Goal: Check status: Check status

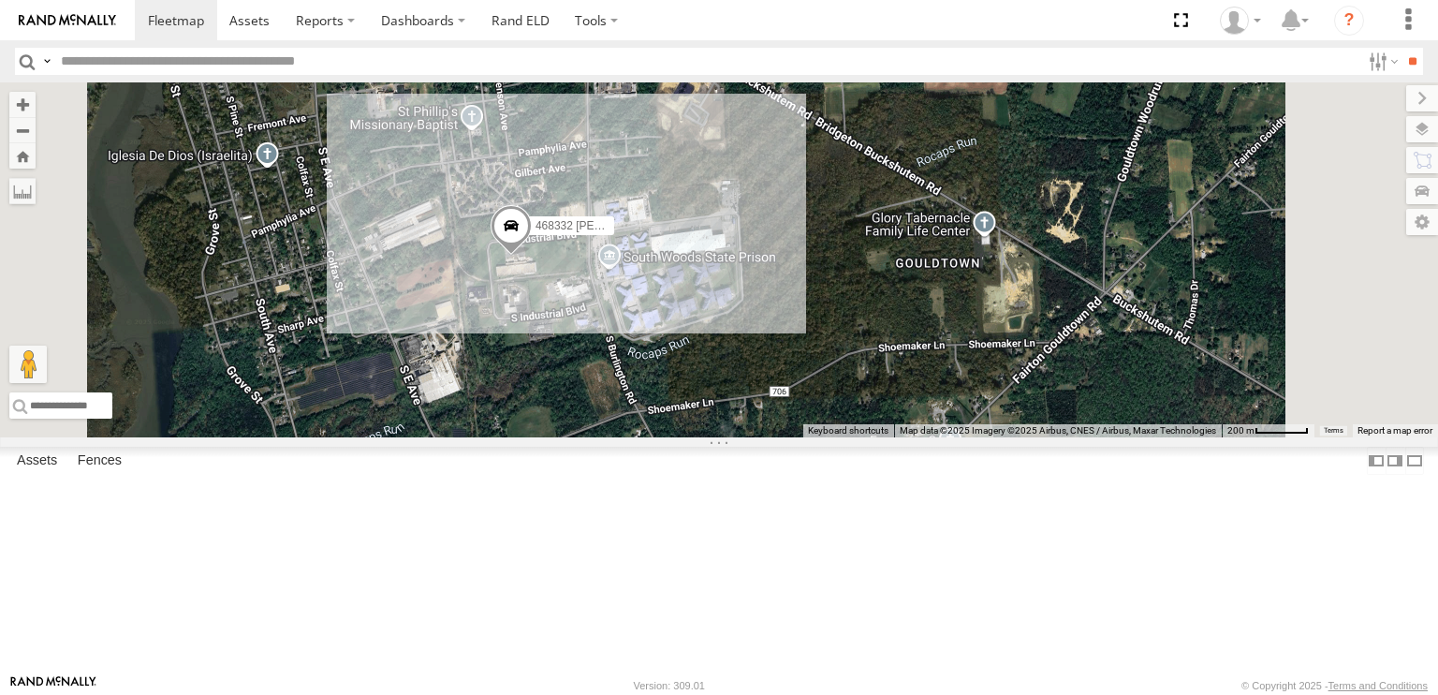
click at [532, 256] on span at bounding box center [511, 230] width 41 height 51
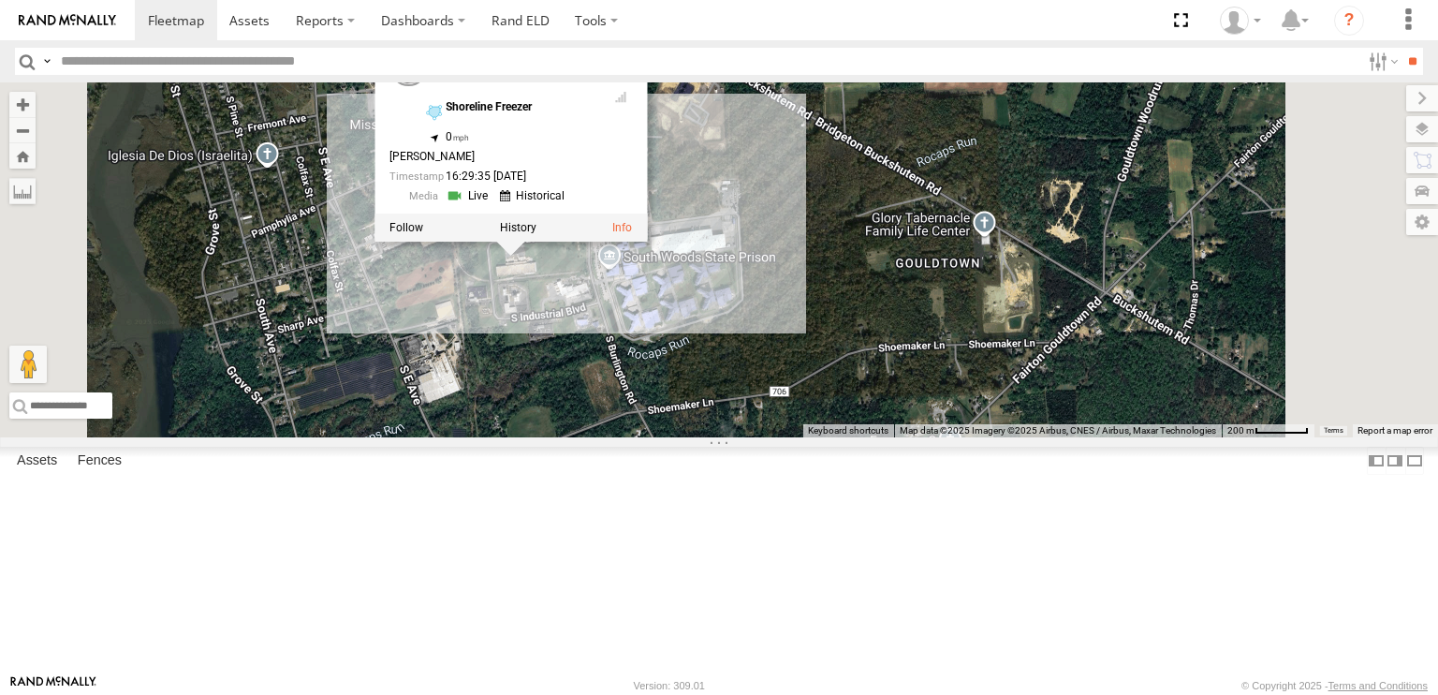
click at [847, 437] on div "468332 Stanley 468332 Stanley All Assets Shoreline Freezer 39.41347 , -75.21494…" at bounding box center [719, 259] width 1438 height 355
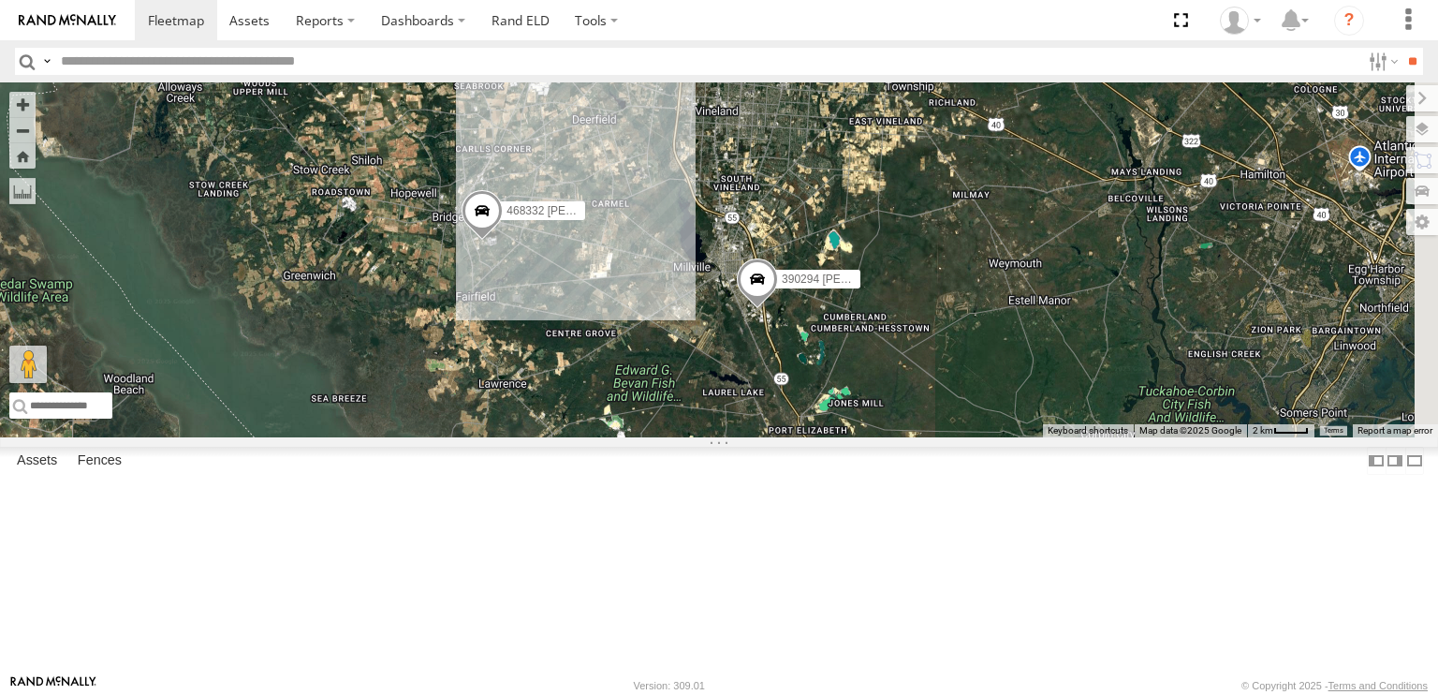
drag, startPoint x: 801, startPoint y: 446, endPoint x: 785, endPoint y: 417, distance: 33.6
click at [787, 418] on div "468332 Stanley 390294 Lee" at bounding box center [719, 259] width 1438 height 355
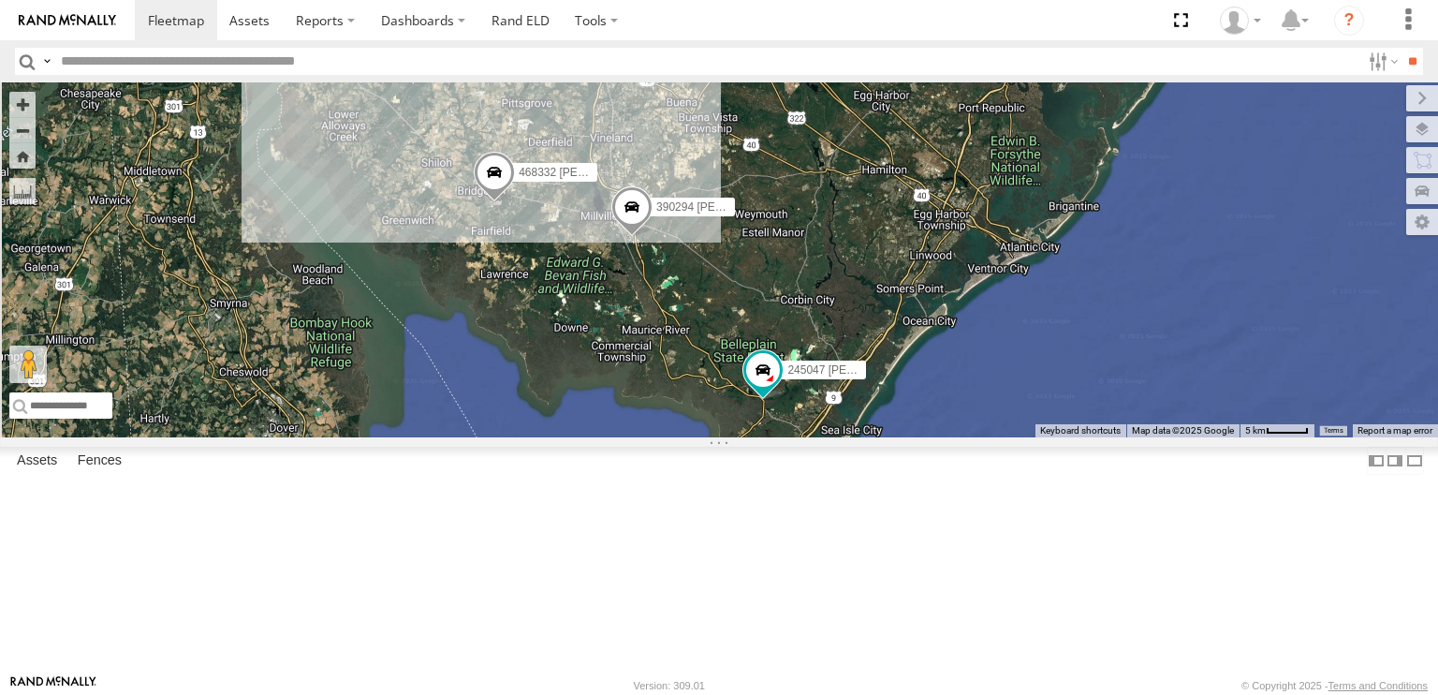
drag, startPoint x: 788, startPoint y: 468, endPoint x: 753, endPoint y: 430, distance: 52.3
click at [753, 430] on div "468332 Stanley 390294 Lee 245047 Shawn" at bounding box center [719, 259] width 1438 height 355
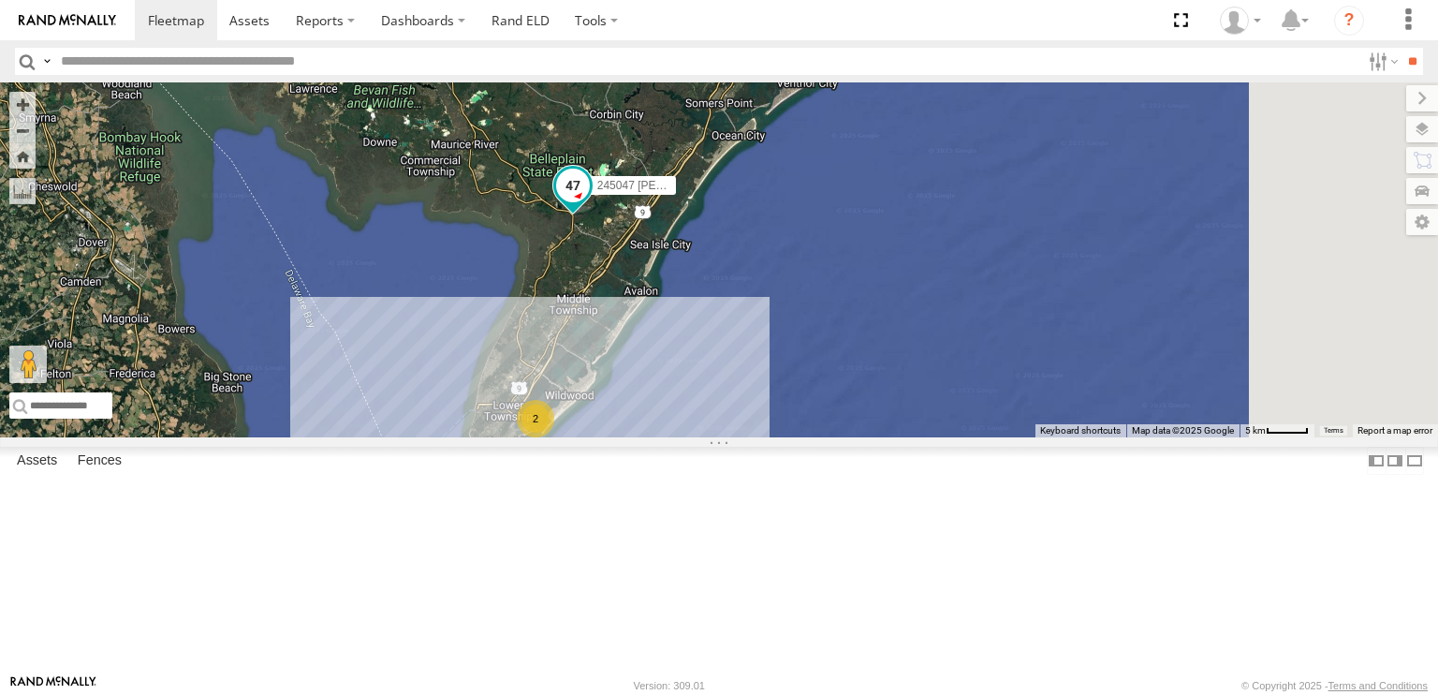
click at [590, 202] on span at bounding box center [573, 186] width 34 height 34
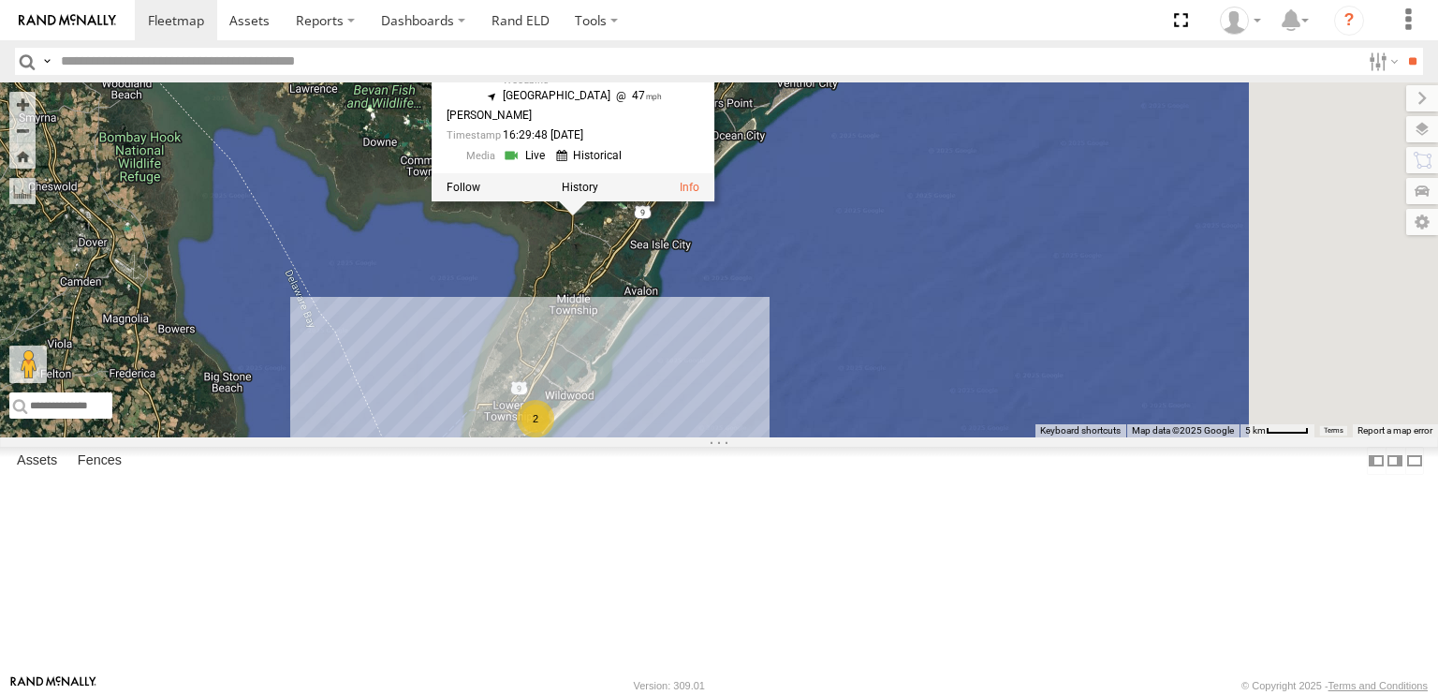
click at [933, 433] on div "468332 Stanley 390294 Lee 245047 Shawn 2 245047 Shawn All Assets RT-47 Woodbine…" at bounding box center [719, 259] width 1438 height 355
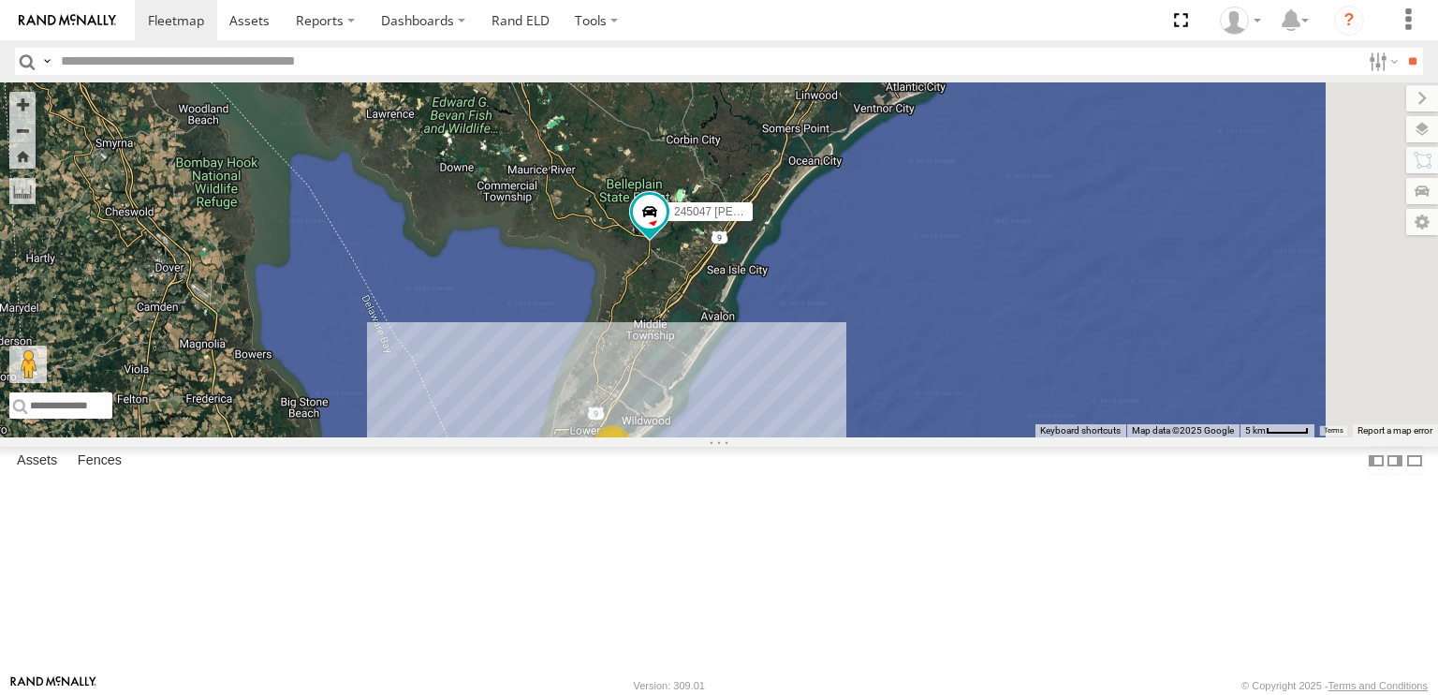
drag, startPoint x: 726, startPoint y: 440, endPoint x: 766, endPoint y: 440, distance: 39.3
click at [766, 437] on div "468332 Stanley 390294 Lee 245047 Shawn 2" at bounding box center [719, 259] width 1438 height 355
